Goal: Find specific page/section: Find specific page/section

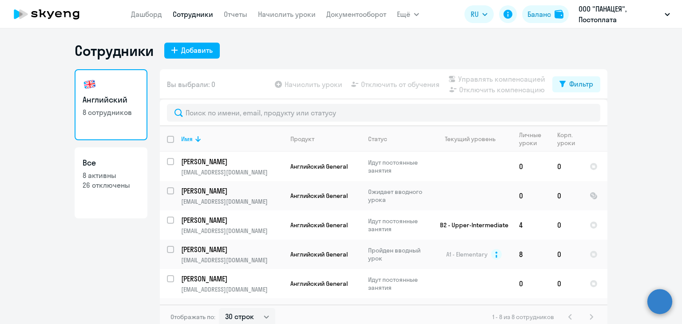
select select "30"
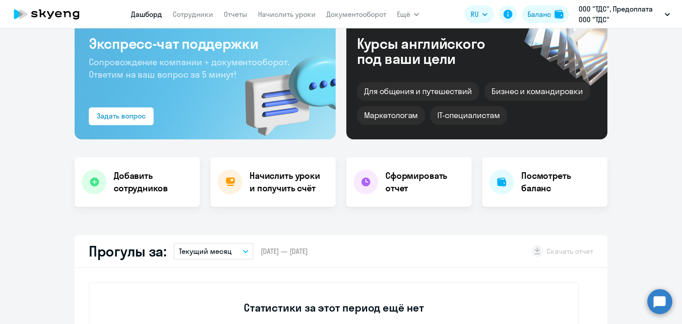
select select "30"
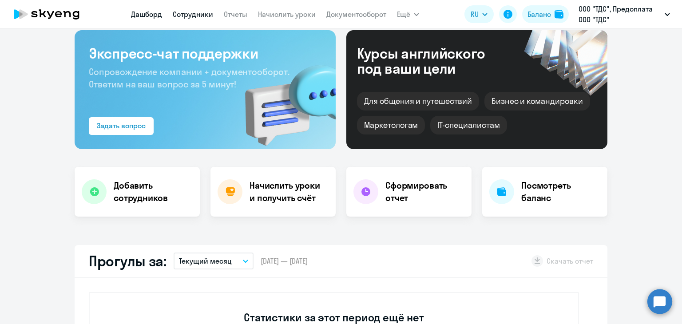
click at [186, 18] on link "Сотрудники" at bounding box center [193, 14] width 40 height 9
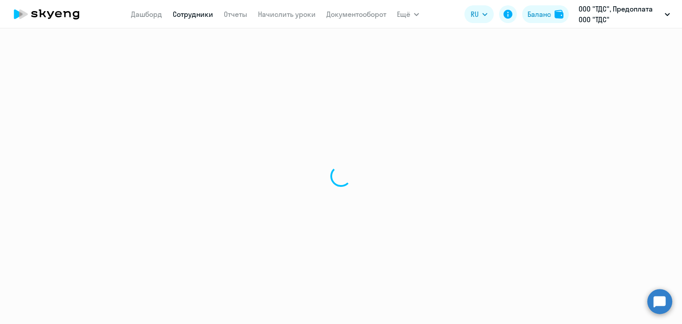
select select "30"
